Goal: Task Accomplishment & Management: Complete application form

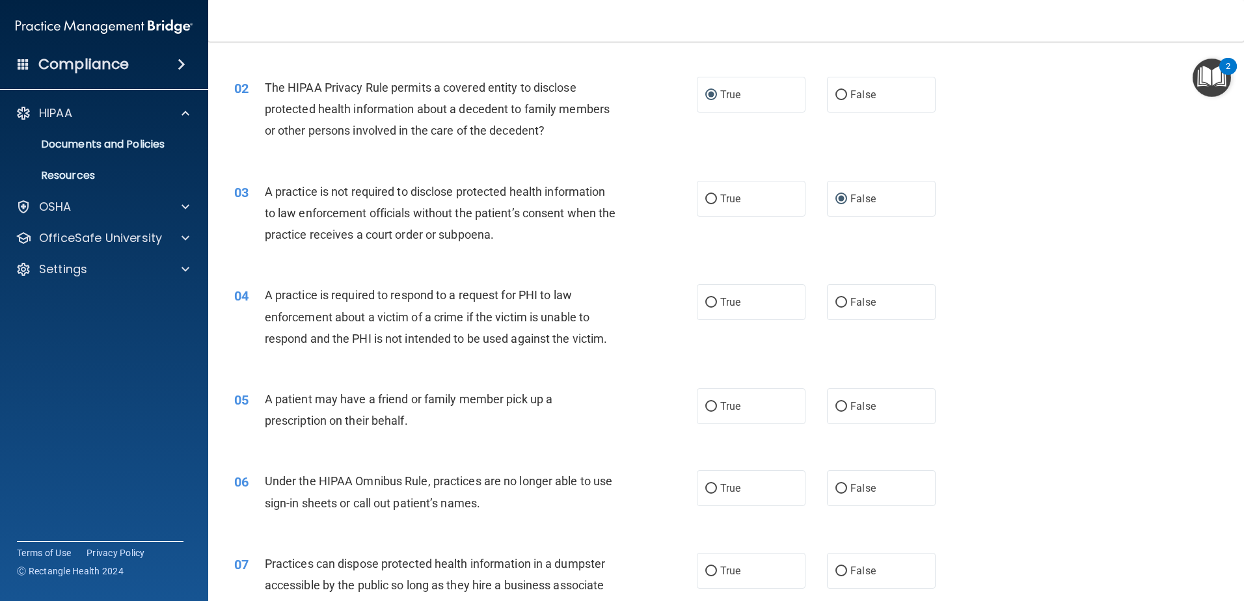
scroll to position [195, 0]
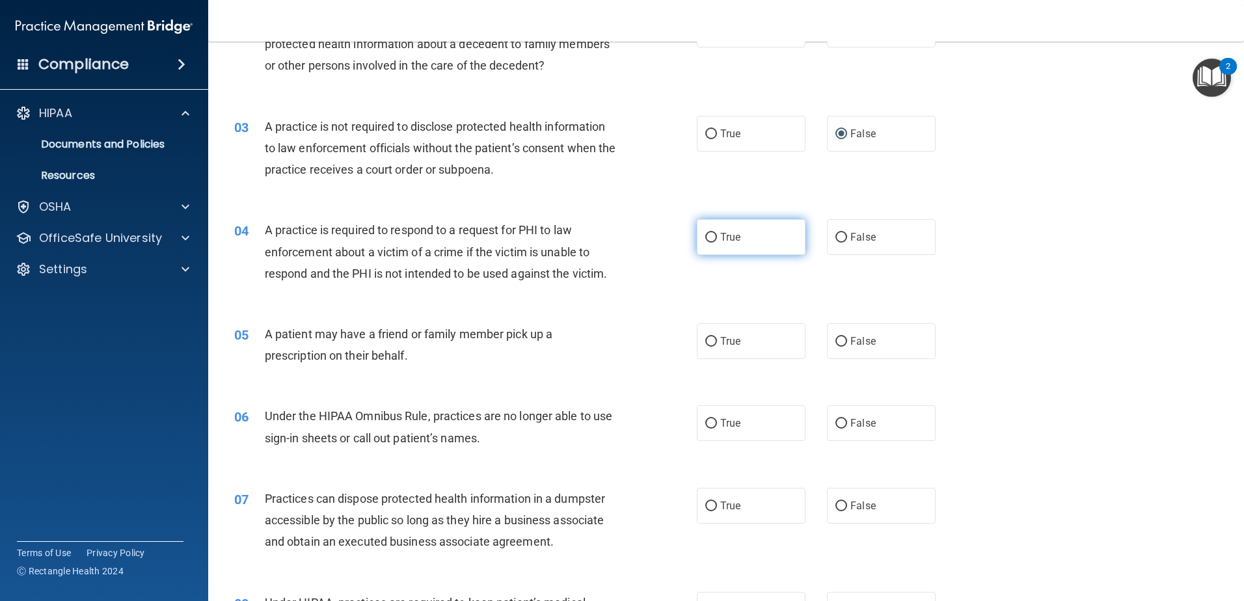
click at [706, 233] on input "True" at bounding box center [712, 238] width 12 height 10
radio input "true"
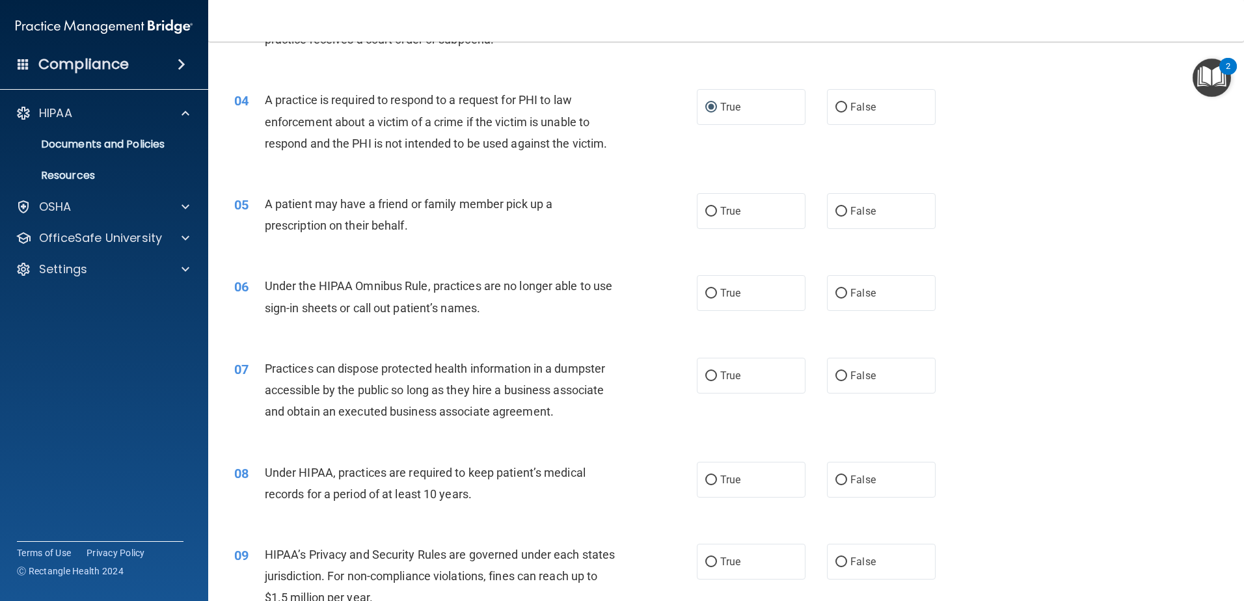
scroll to position [391, 0]
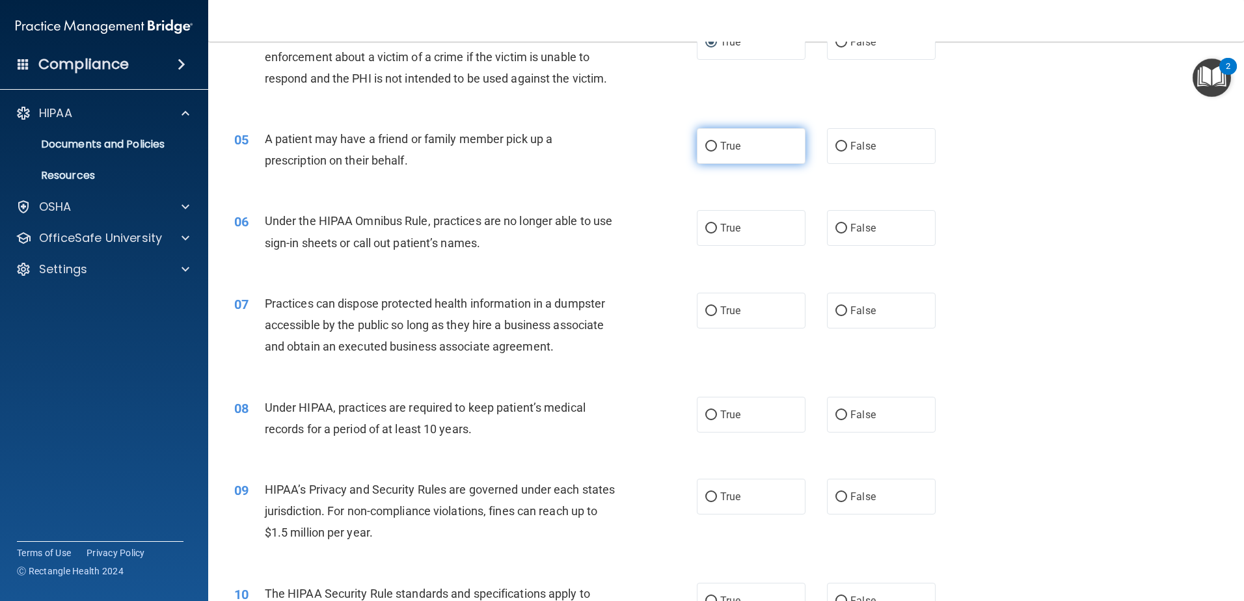
click at [713, 150] on label "True" at bounding box center [751, 146] width 109 height 36
click at [713, 150] on input "True" at bounding box center [712, 147] width 12 height 10
radio input "true"
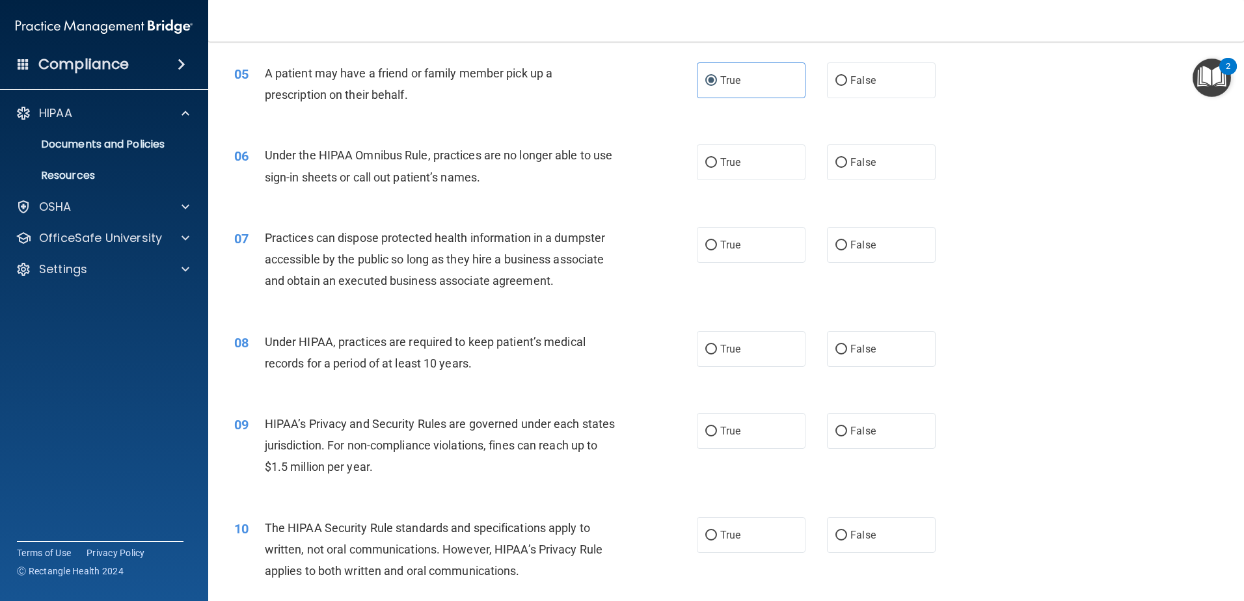
scroll to position [456, 0]
click at [851, 161] on span "False" at bounding box center [863, 163] width 25 height 12
click at [847, 161] on input "False" at bounding box center [842, 164] width 12 height 10
radio input "true"
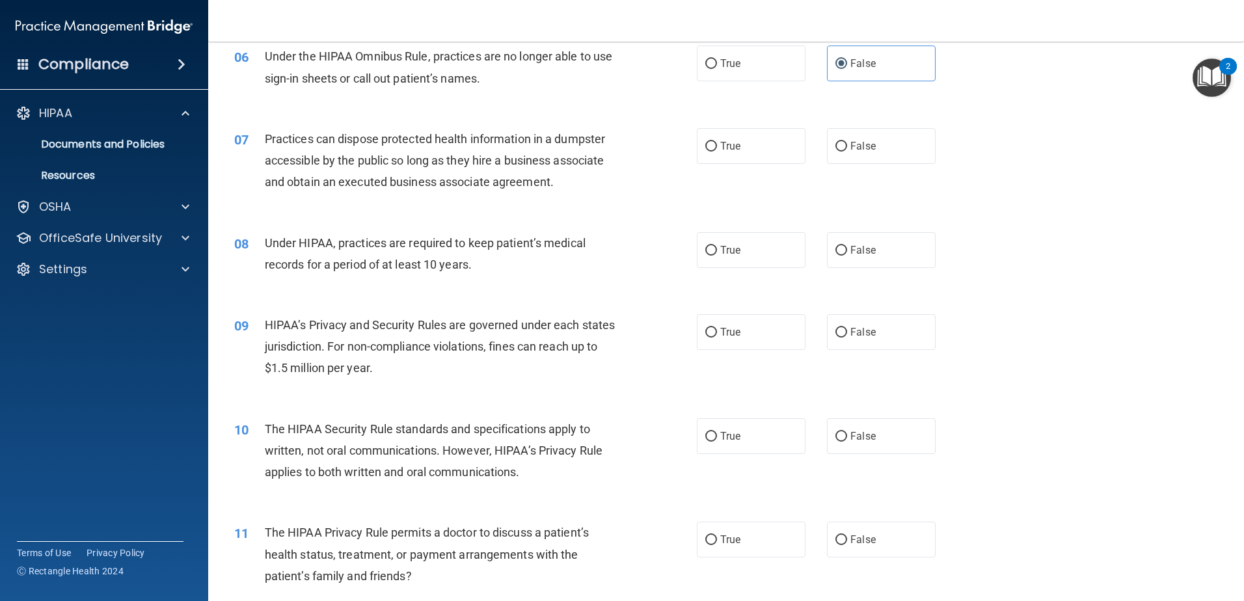
scroll to position [586, 0]
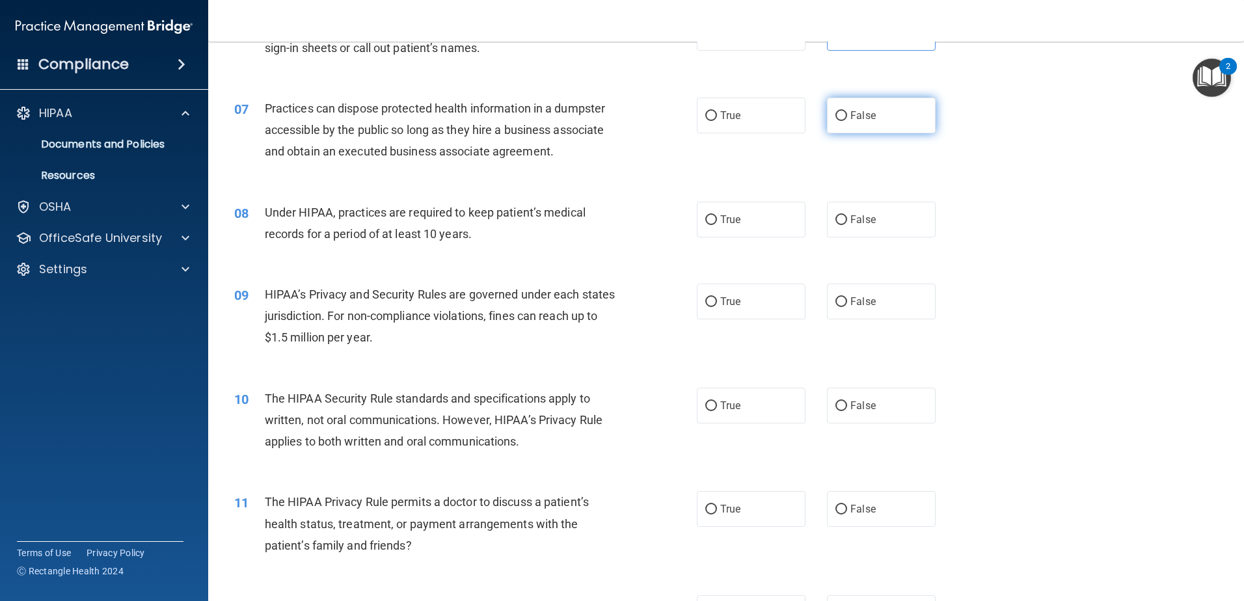
click at [866, 120] on span "False" at bounding box center [863, 115] width 25 height 12
click at [847, 120] on input "False" at bounding box center [842, 116] width 12 height 10
radio input "true"
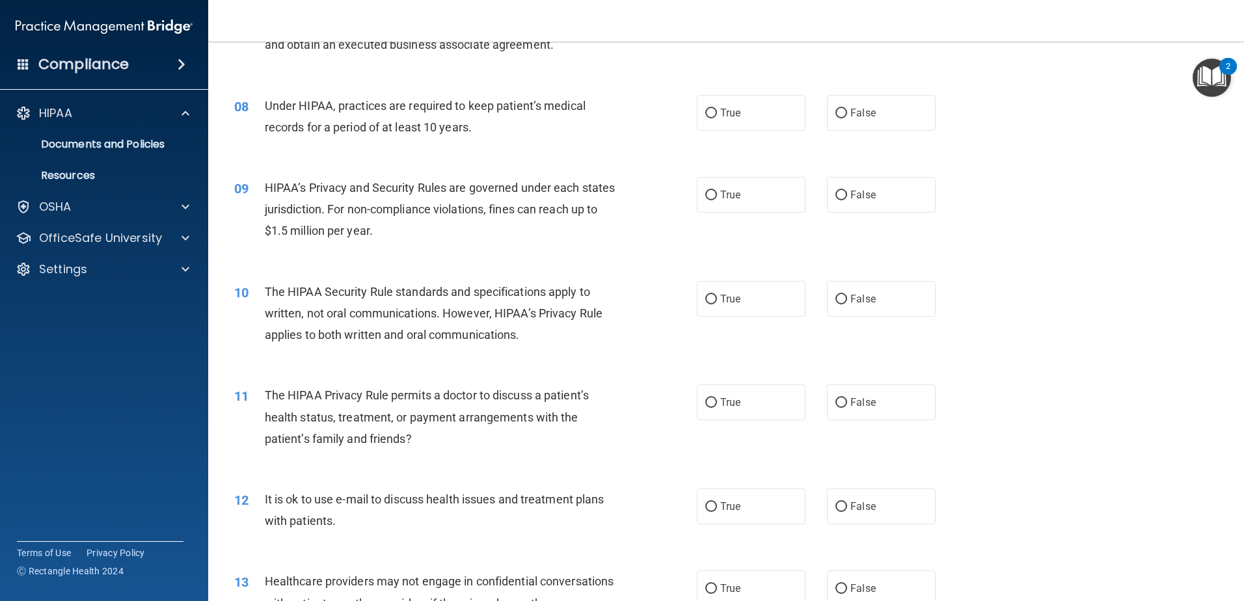
scroll to position [716, 0]
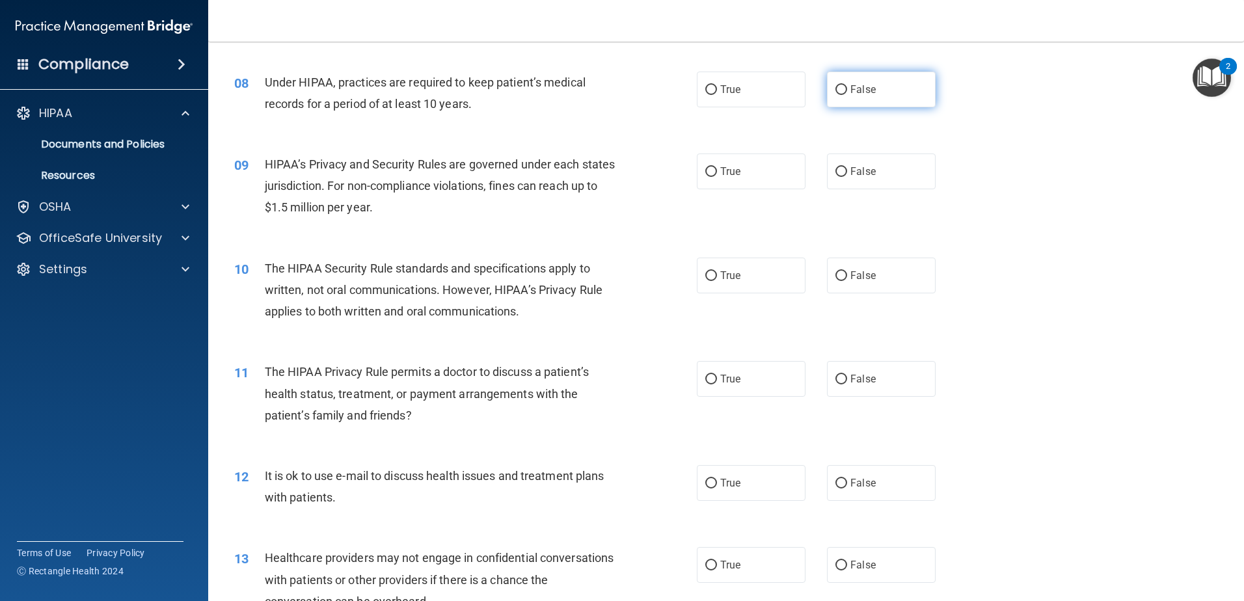
click at [859, 90] on span "False" at bounding box center [863, 89] width 25 height 12
click at [847, 90] on input "False" at bounding box center [842, 90] width 12 height 10
radio input "true"
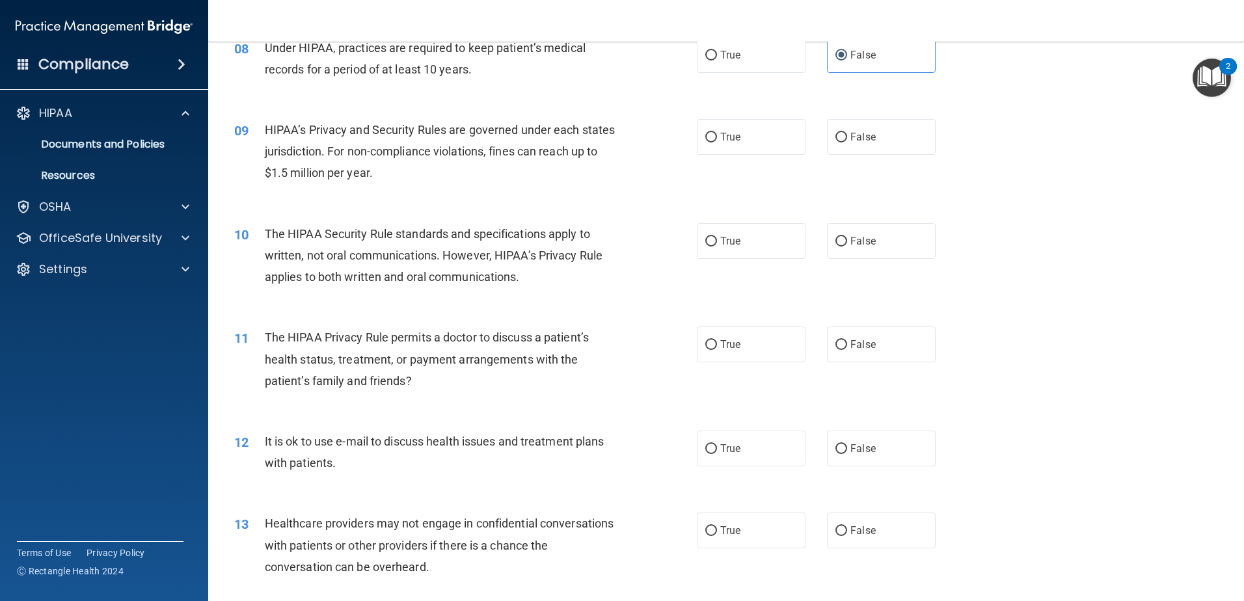
scroll to position [781, 0]
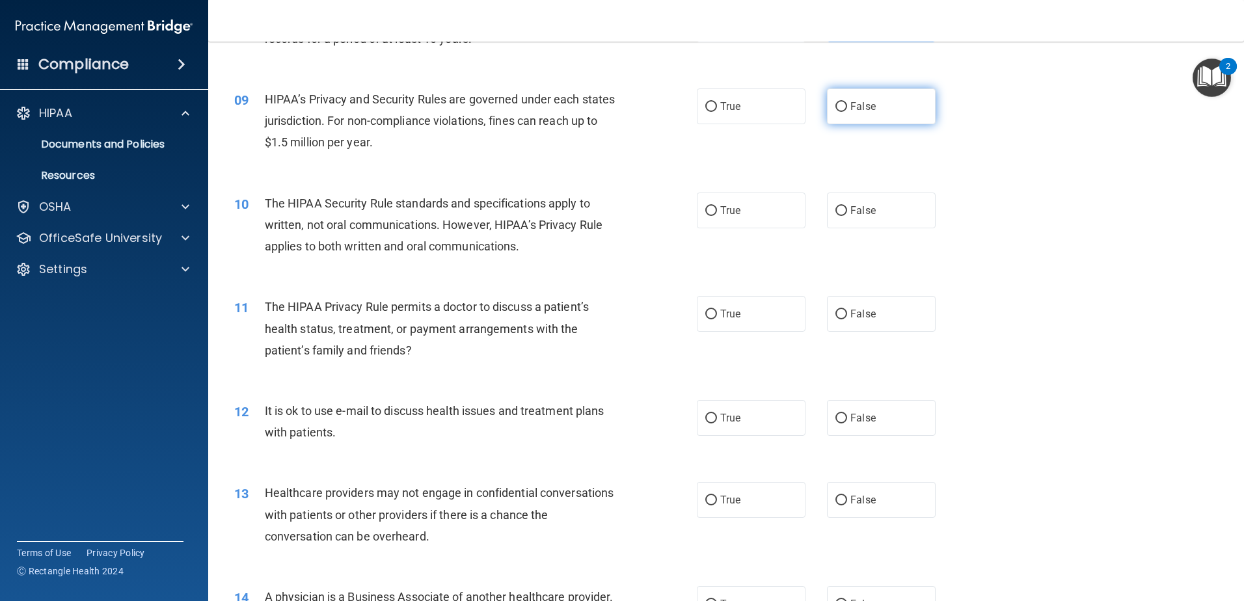
click at [878, 105] on label "False" at bounding box center [881, 107] width 109 height 36
click at [847, 105] on input "False" at bounding box center [842, 107] width 12 height 10
radio input "true"
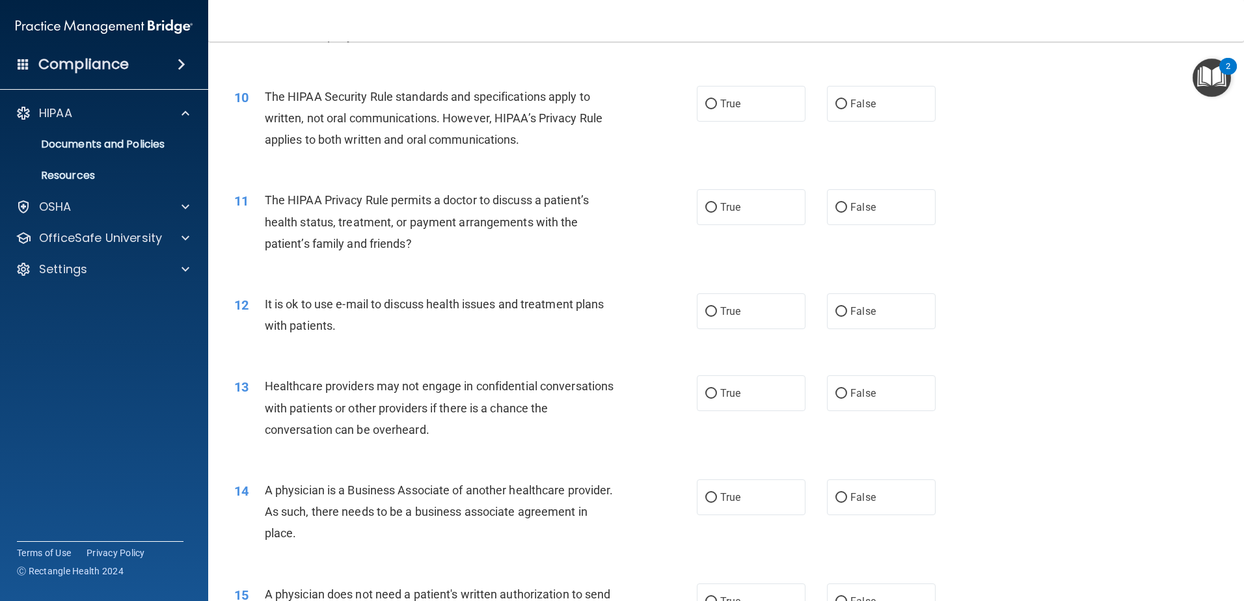
scroll to position [911, 0]
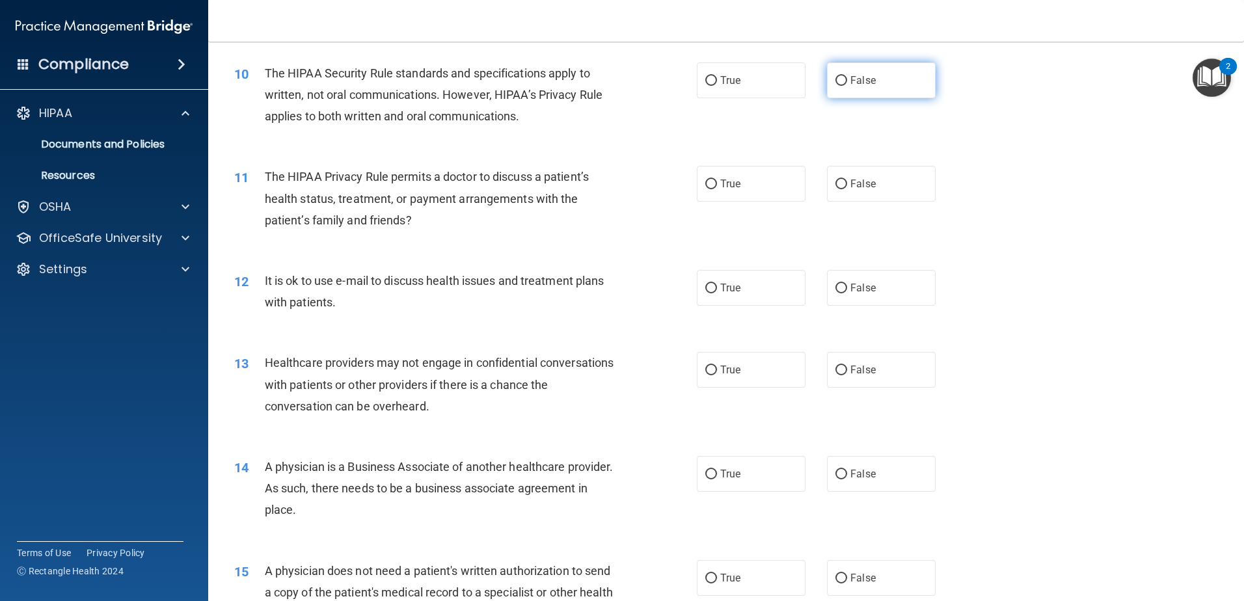
click at [855, 87] on label "False" at bounding box center [881, 80] width 109 height 36
click at [847, 86] on input "False" at bounding box center [842, 81] width 12 height 10
radio input "true"
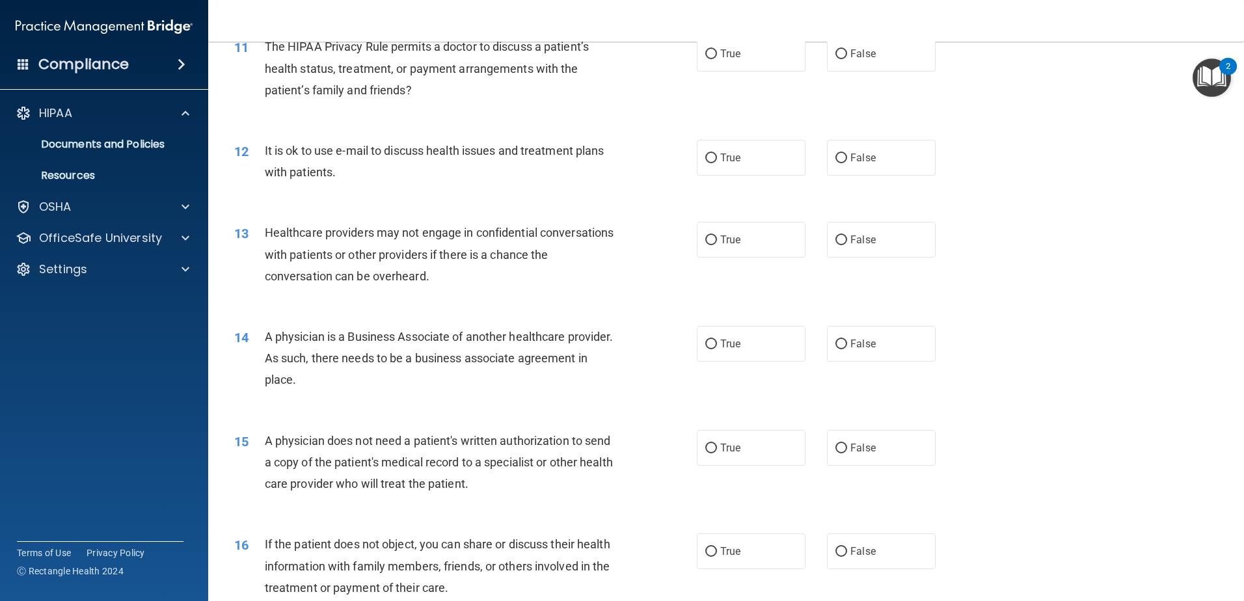
scroll to position [976, 0]
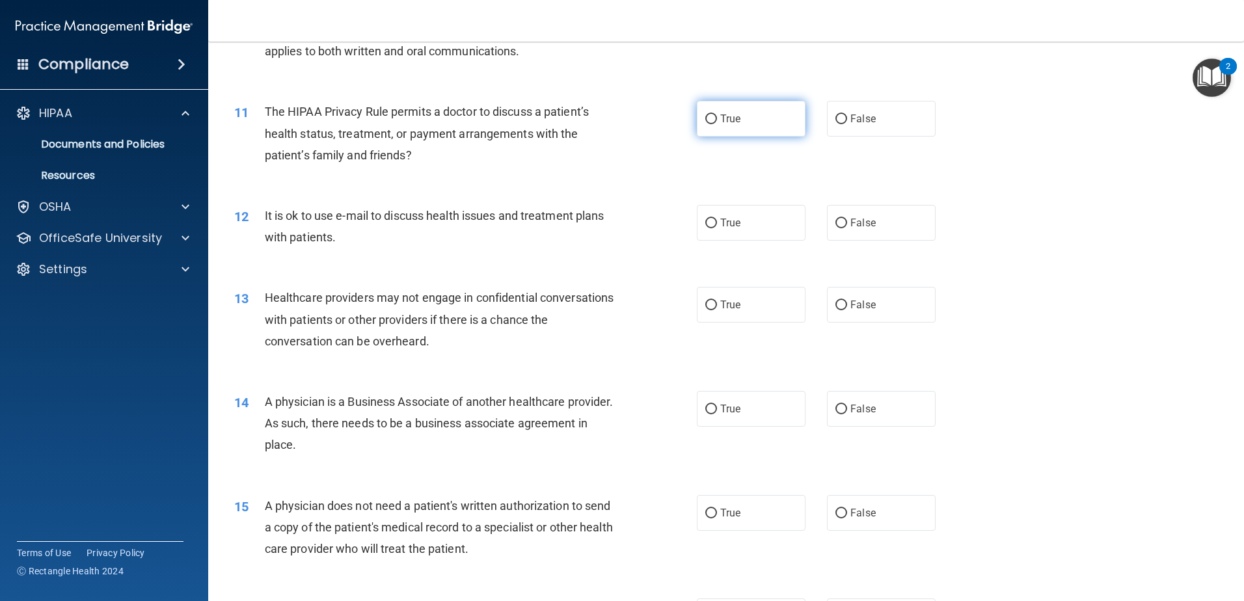
click at [706, 118] on input "True" at bounding box center [712, 120] width 12 height 10
radio input "true"
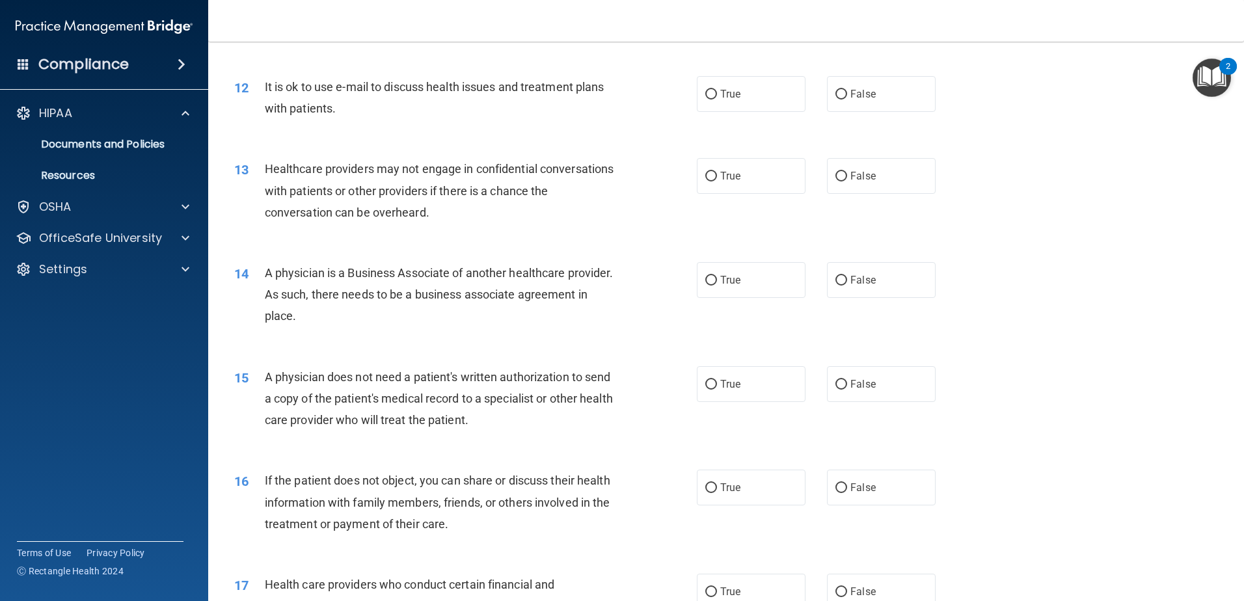
scroll to position [1107, 0]
